Goal: Check status: Check status

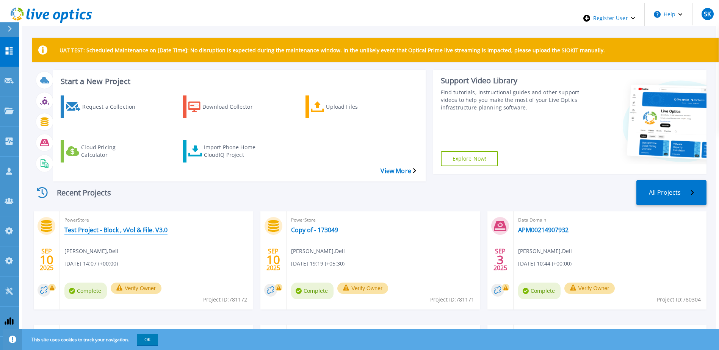
click at [120, 226] on link "Test Project - Block , vVol & File. V3.0" at bounding box center [115, 230] width 103 height 8
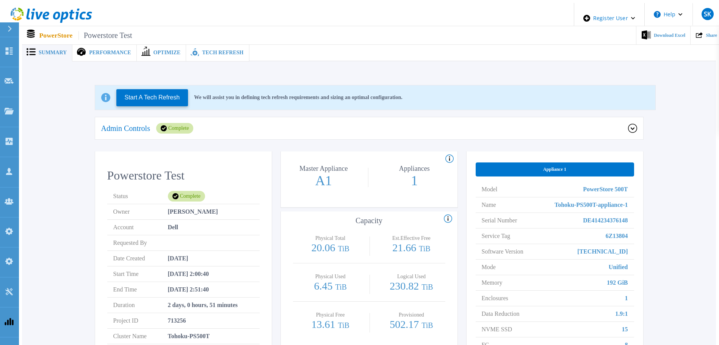
click at [210, 52] on span "Tech Refresh" at bounding box center [222, 52] width 41 height 5
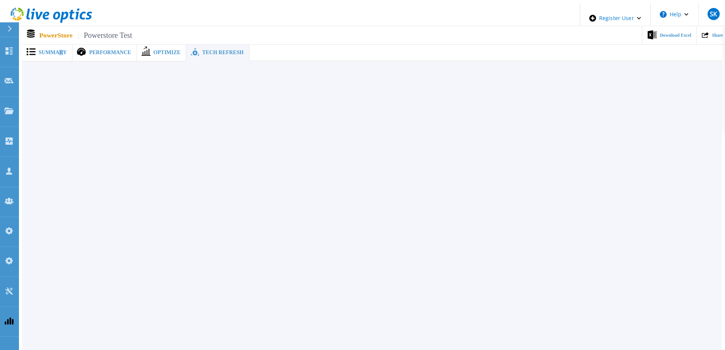
click at [57, 56] on div "Summary" at bounding box center [47, 52] width 50 height 17
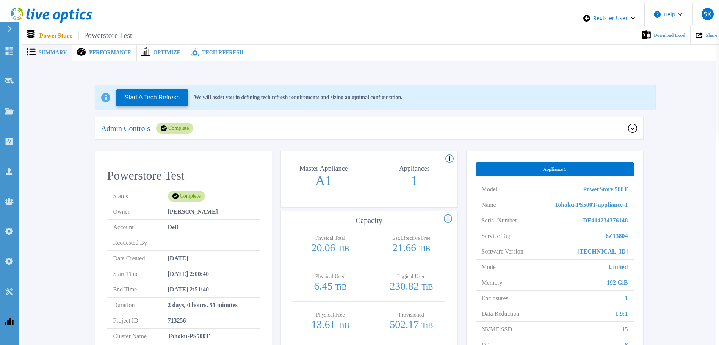
click at [56, 65] on div "Start A Tech Refresh We will assist you in defining tech refresh requirements a…" at bounding box center [369, 249] width 694 height 377
